Goal: Navigation & Orientation: Find specific page/section

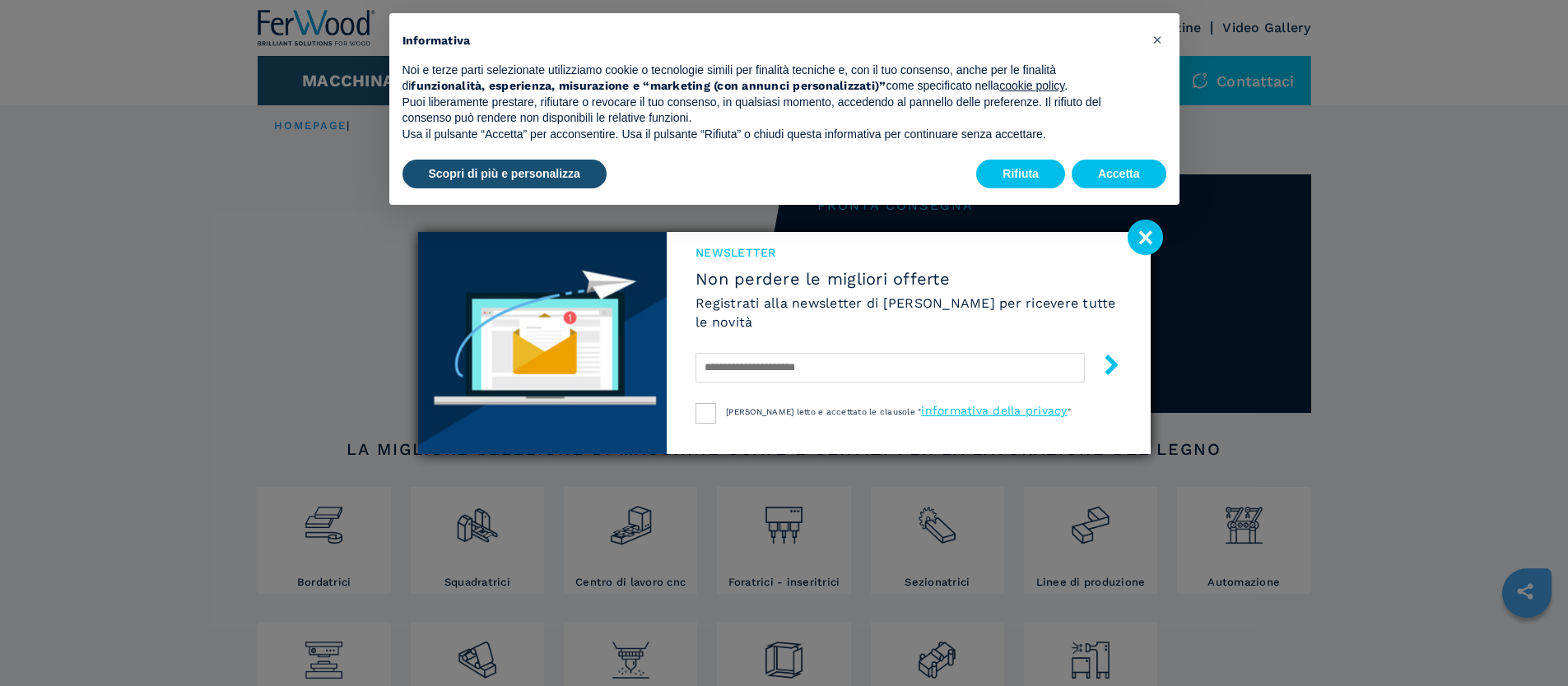
click at [1139, 240] on image at bounding box center [1145, 237] width 35 height 35
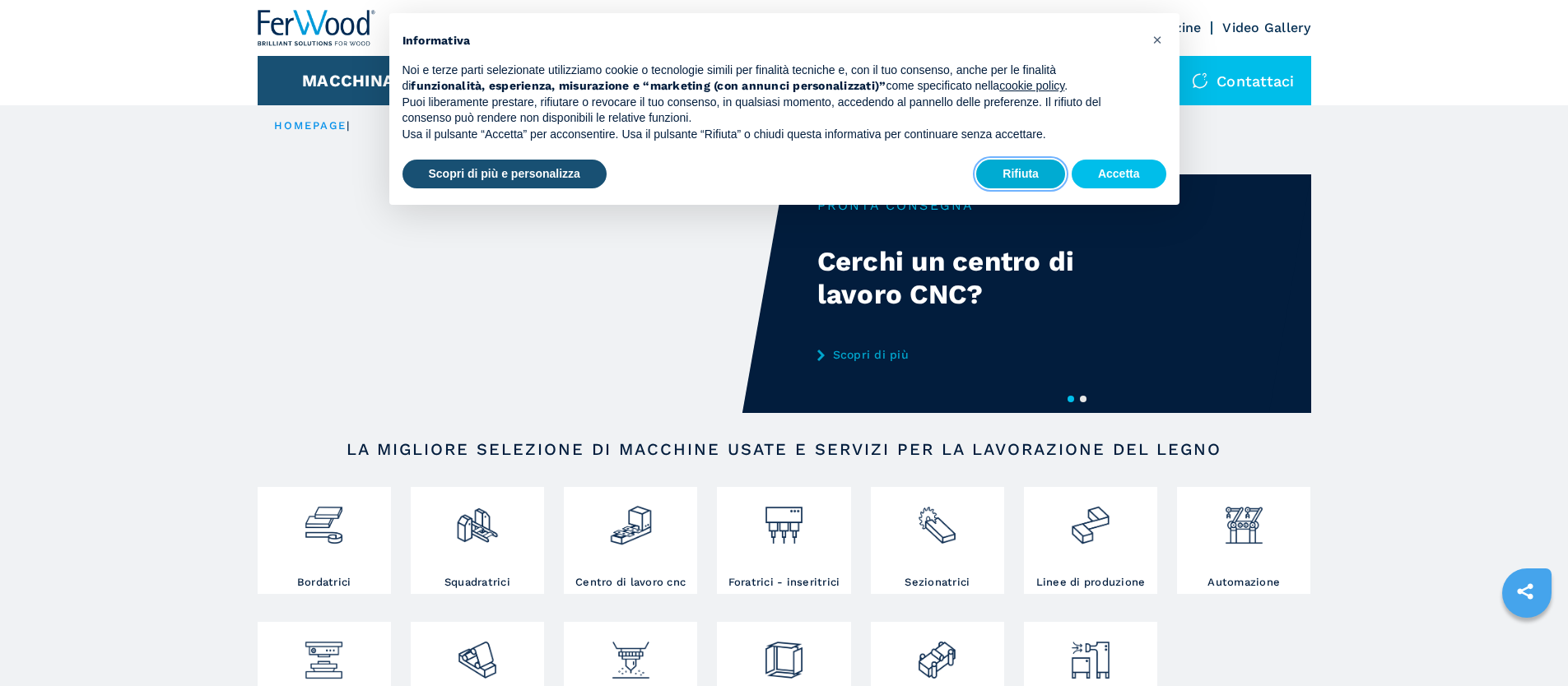
click at [1023, 175] on button "Rifiuta" at bounding box center [1021, 174] width 89 height 30
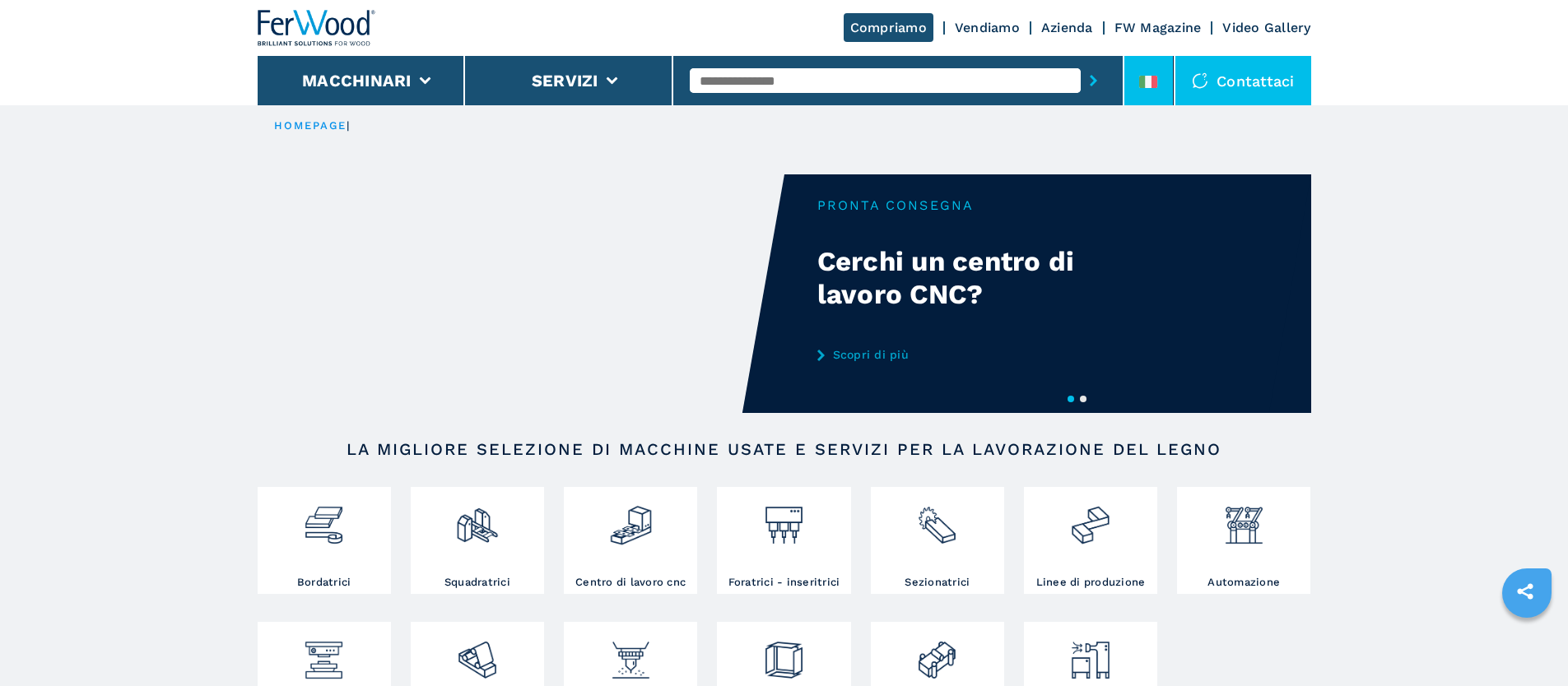
click at [1152, 81] on icon at bounding box center [1148, 82] width 18 height 12
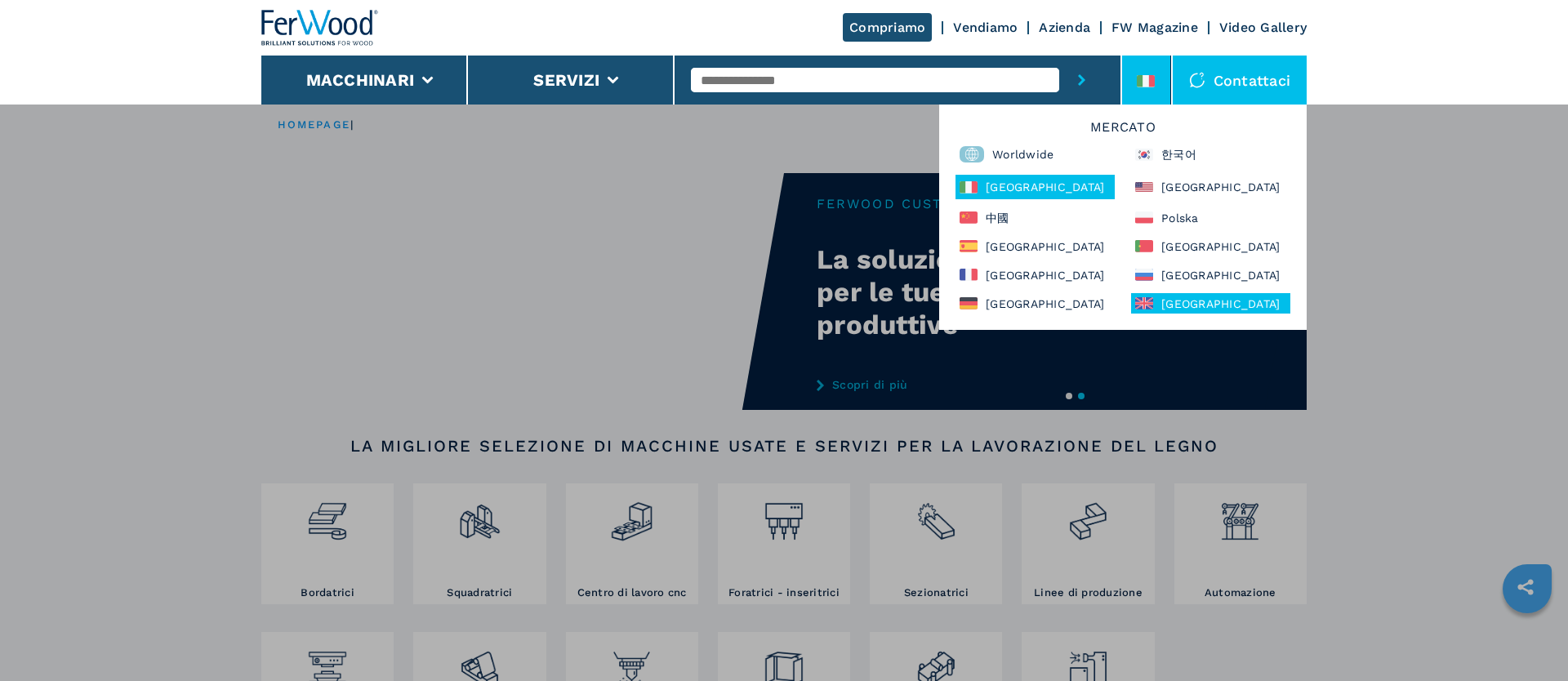
click at [1200, 301] on div "United Kingdom" at bounding box center [1210, 304] width 159 height 20
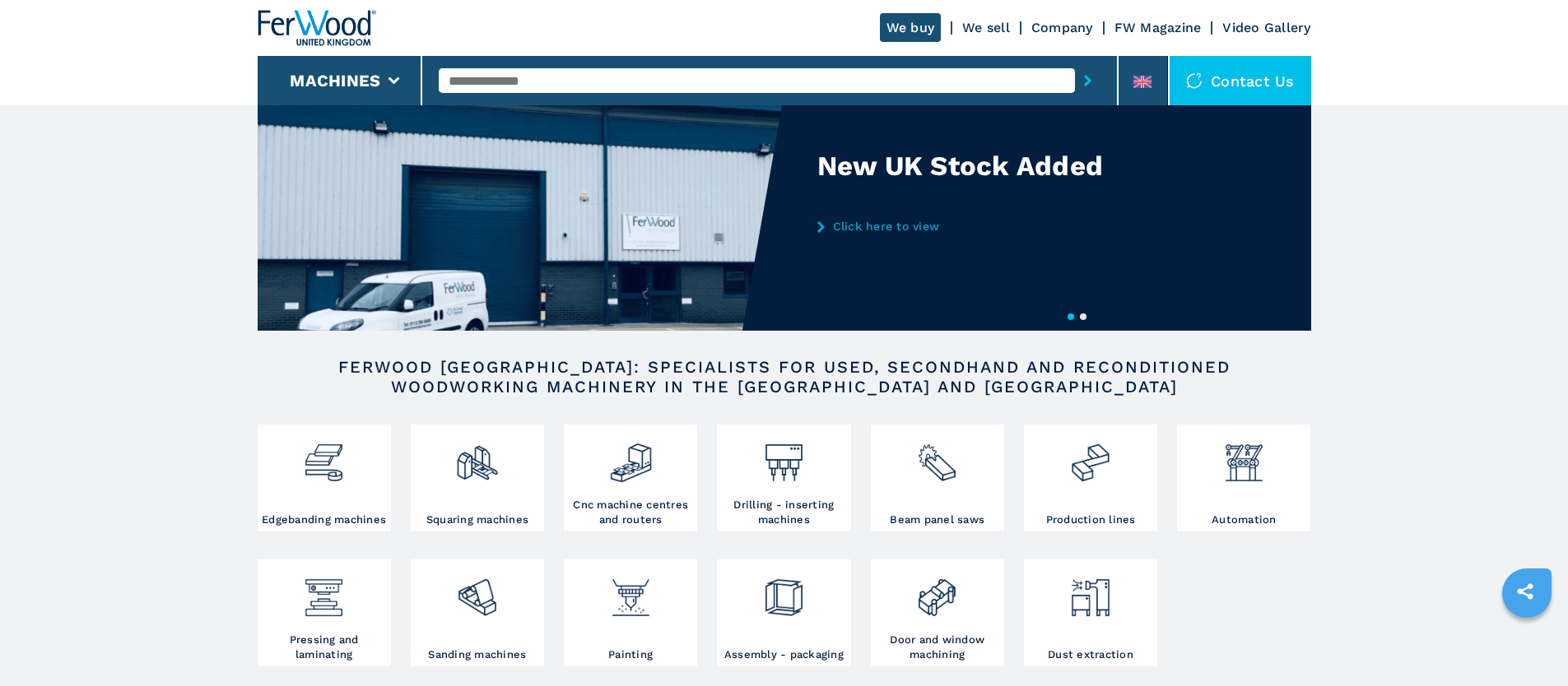
scroll to position [82, 0]
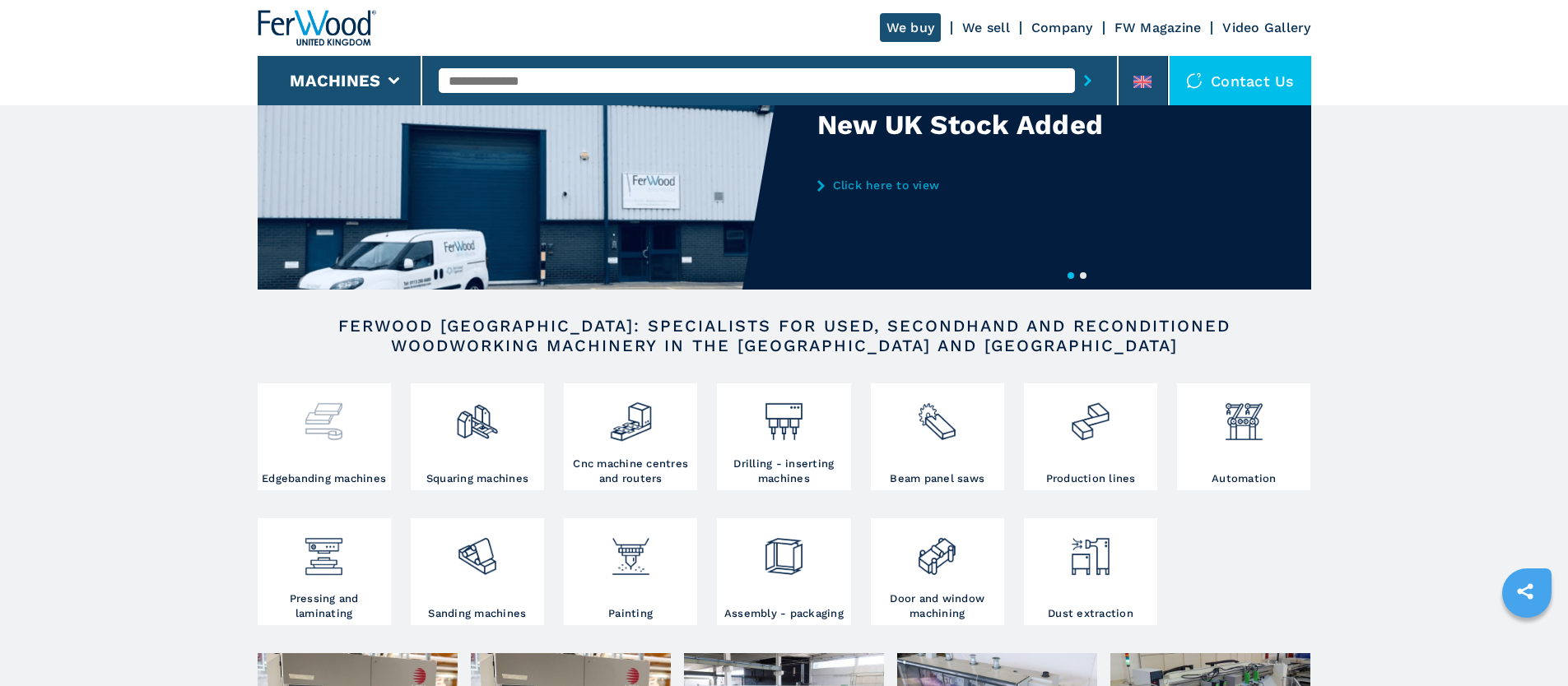
click at [335, 444] on div at bounding box center [324, 430] width 125 height 84
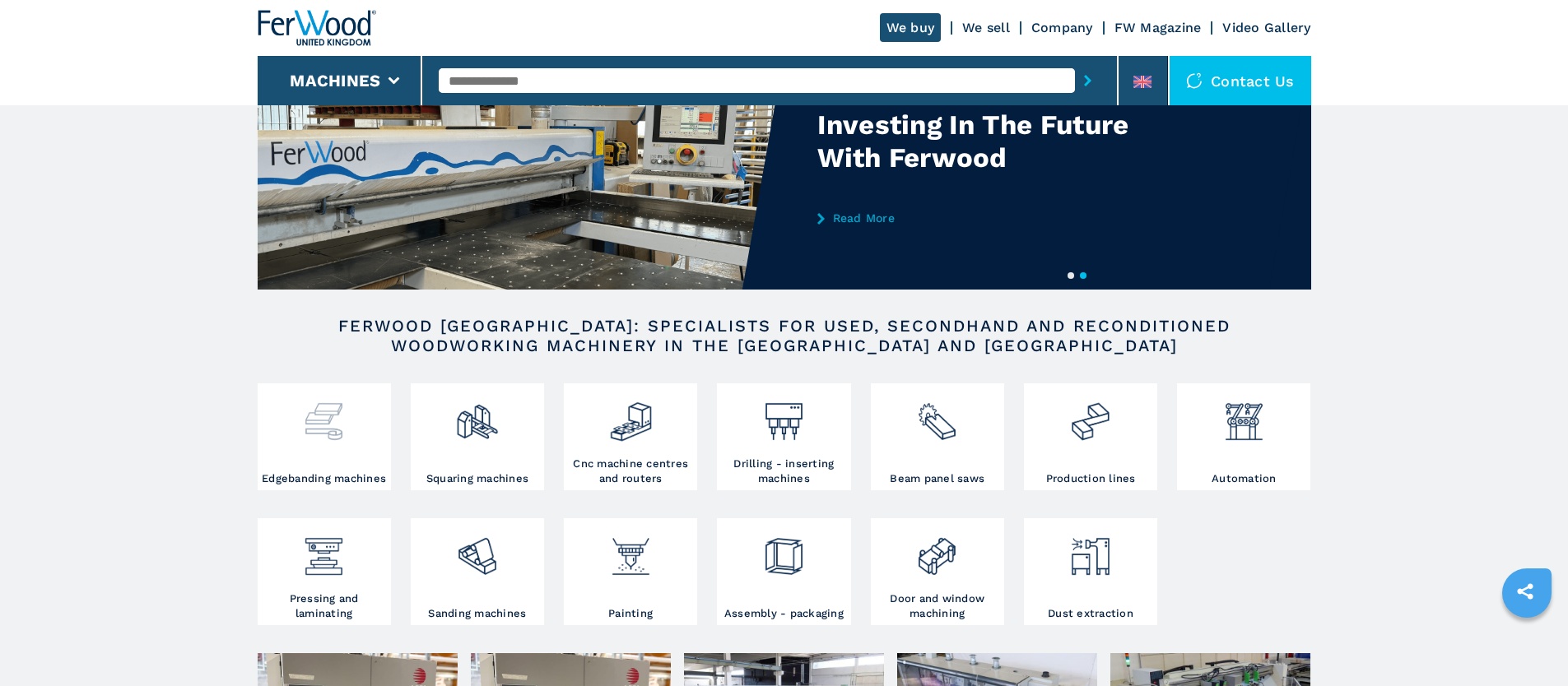
click at [326, 422] on img at bounding box center [324, 416] width 44 height 56
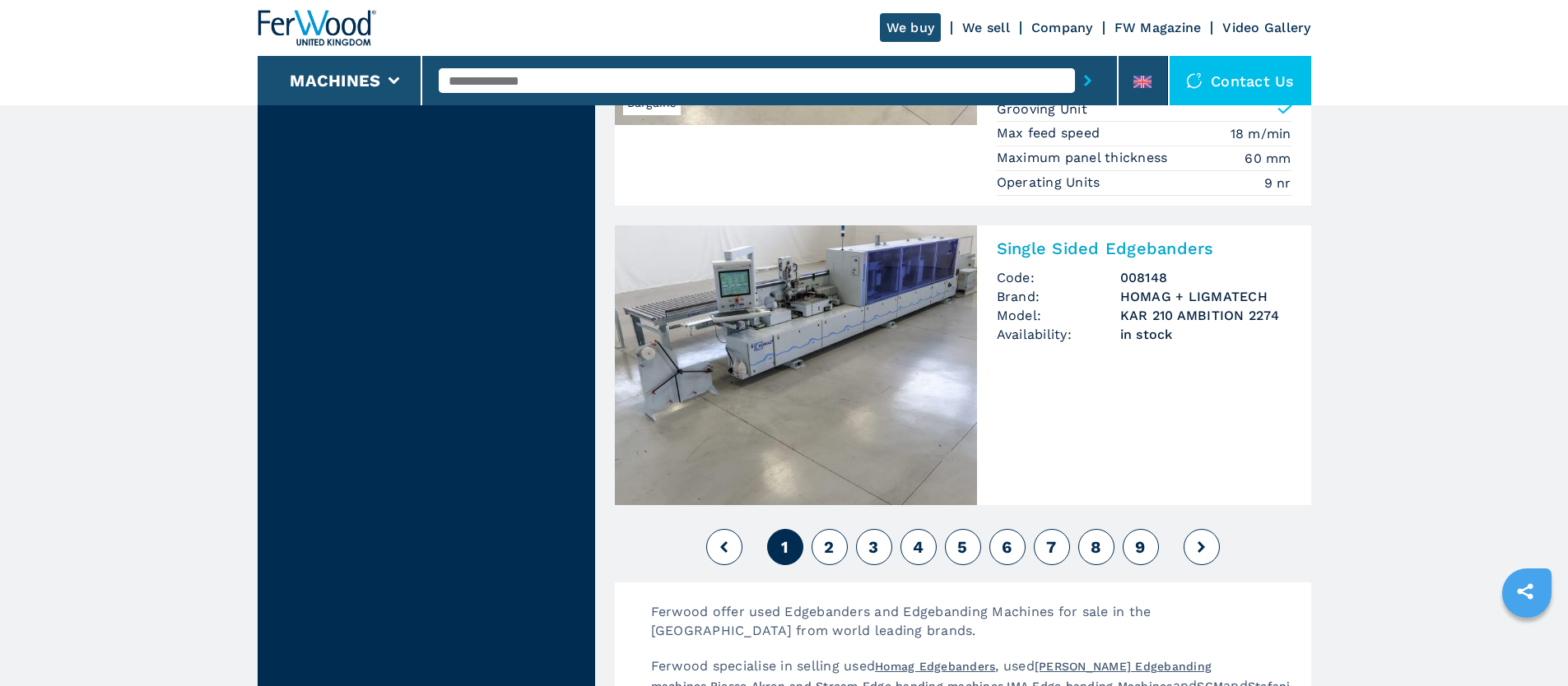
scroll to position [3786, 0]
